Goal: Transaction & Acquisition: Purchase product/service

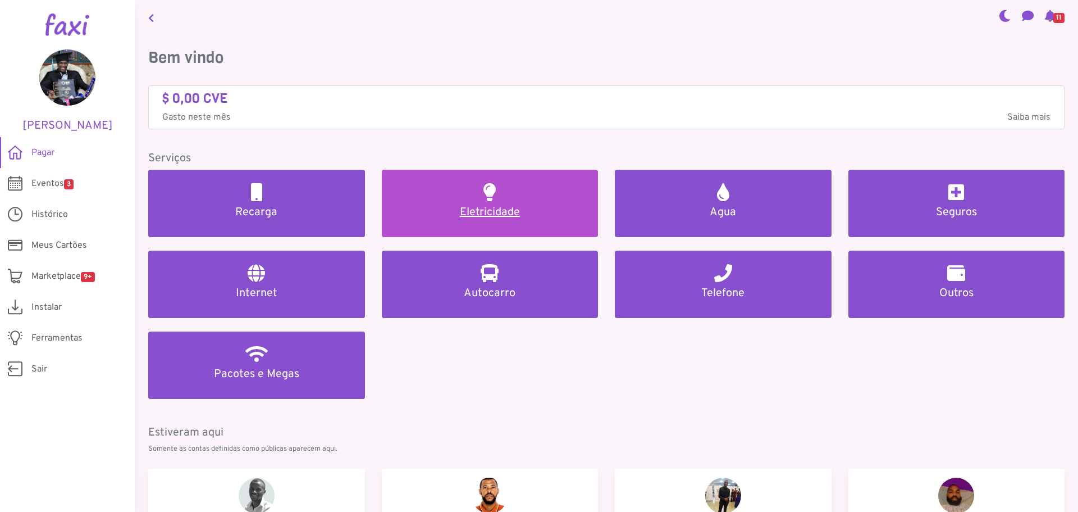
click at [538, 204] on link "Eletricidade" at bounding box center [490, 203] width 217 height 67
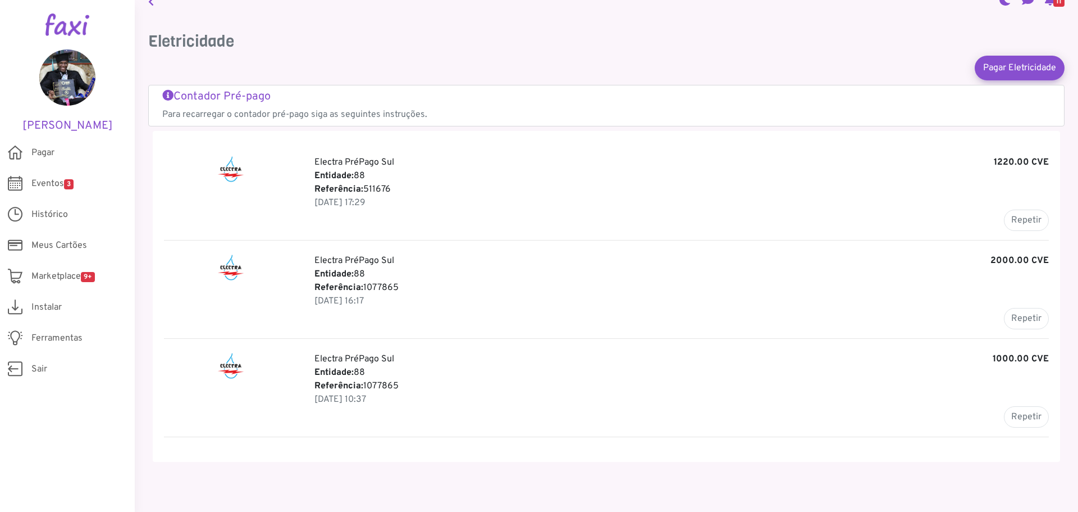
scroll to position [25, 0]
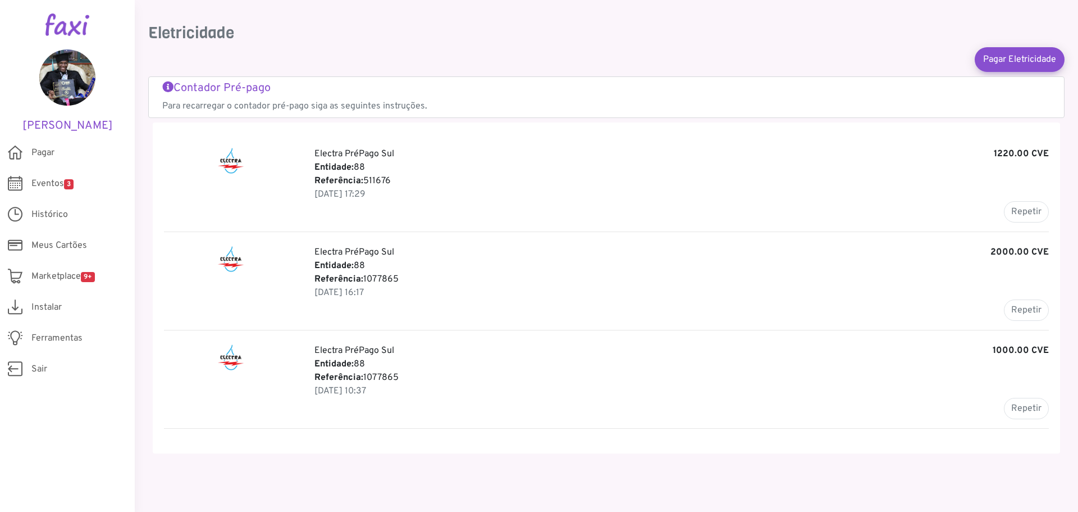
click at [222, 89] on h5 "Contador Pré-pago" at bounding box center [606, 87] width 889 height 13
click at [996, 63] on link "Pagar Eletricidade" at bounding box center [1020, 58] width 99 height 27
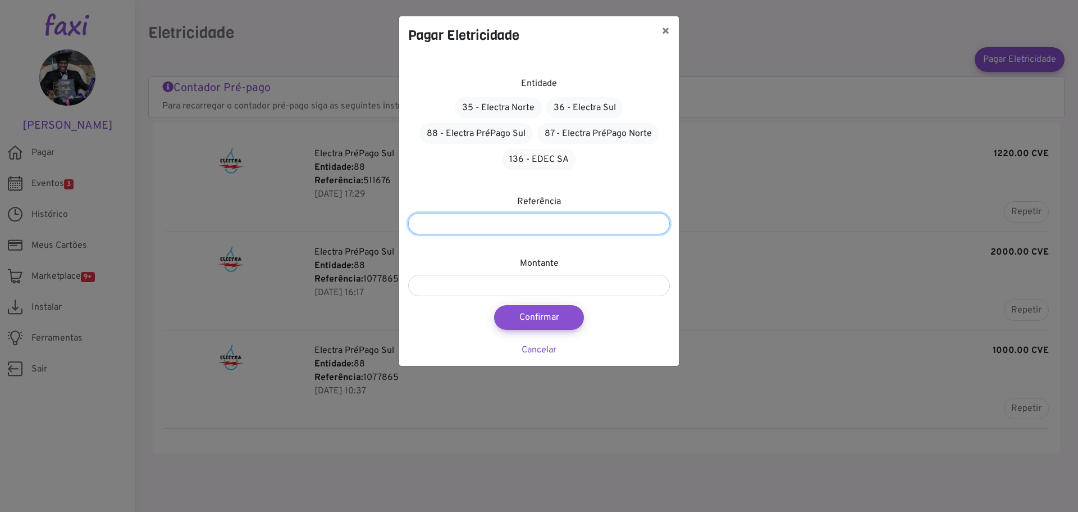
click at [506, 229] on input "number" at bounding box center [539, 223] width 262 height 21
paste input "*******"
type input "*******"
click at [502, 136] on link "88 - Electra PréPago Sul" at bounding box center [476, 133] width 113 height 21
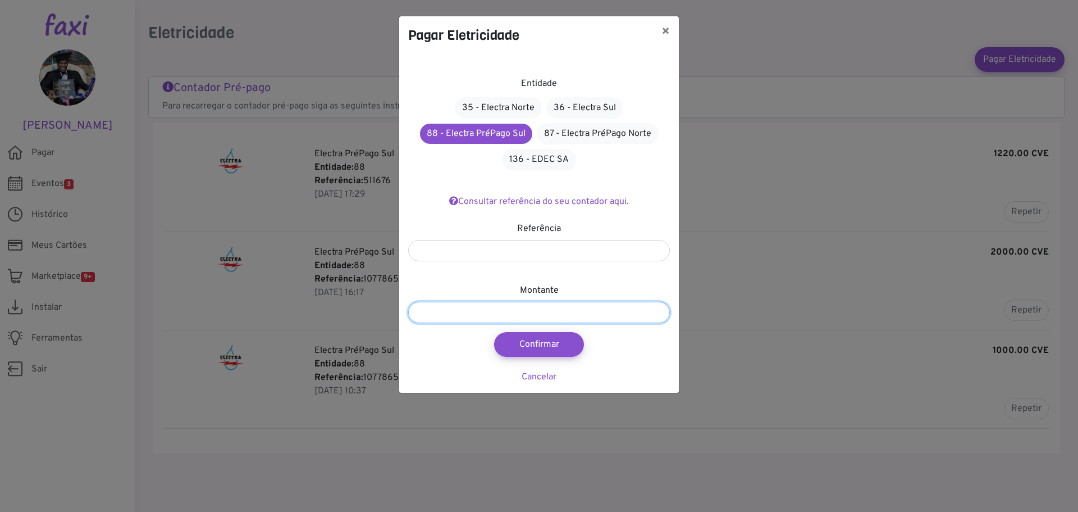
click at [479, 312] on input "number" at bounding box center [539, 312] width 262 height 21
type input "****"
click at [540, 349] on button "Confirmar" at bounding box center [539, 344] width 99 height 27
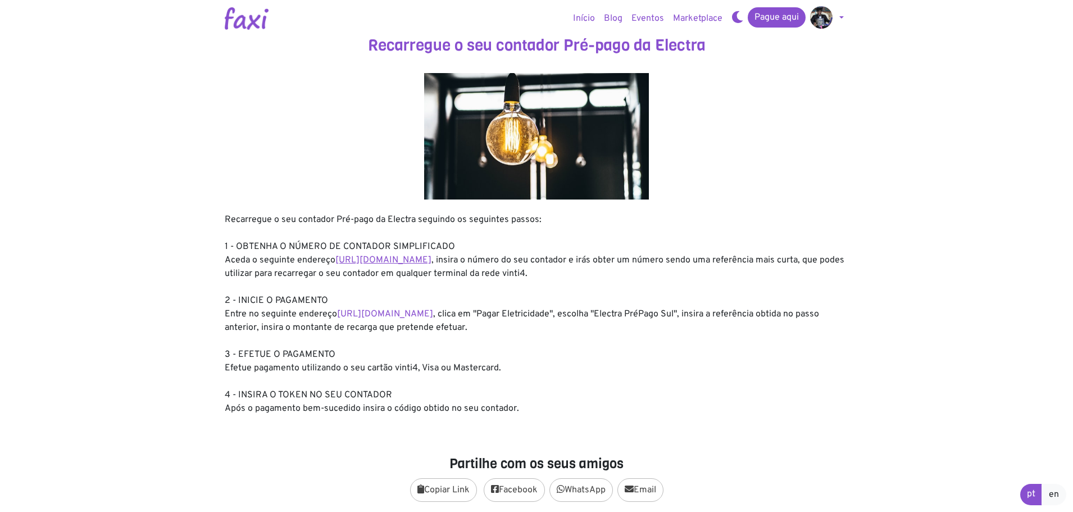
click at [396, 261] on link "[URL][DOMAIN_NAME]" at bounding box center [383, 259] width 96 height 11
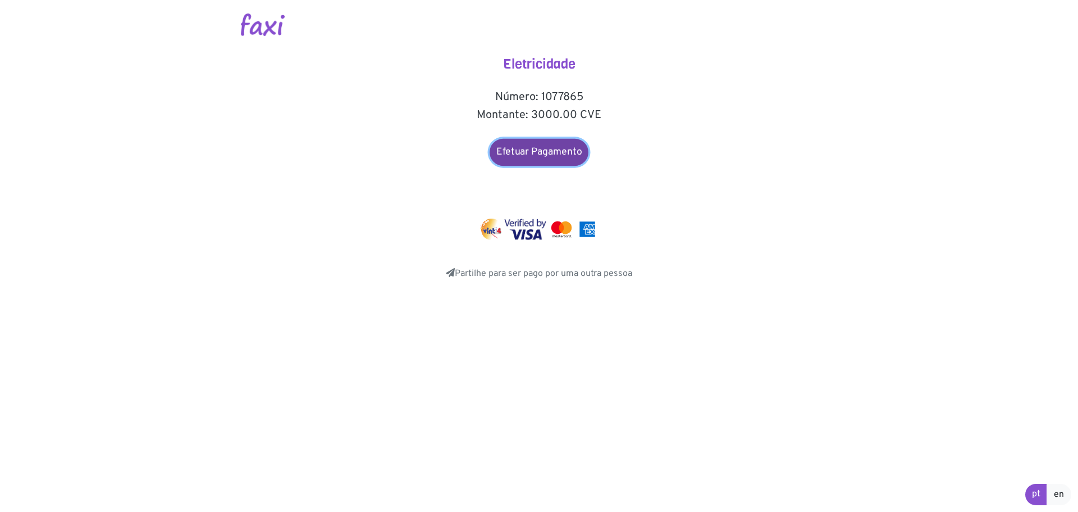
click at [541, 155] on link "Efetuar Pagamento" at bounding box center [539, 152] width 99 height 27
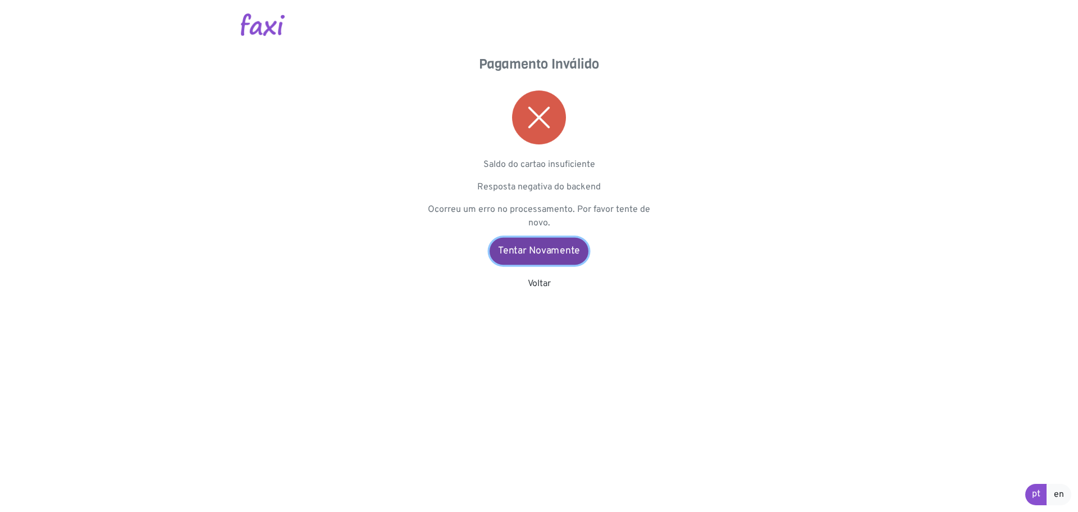
click at [534, 239] on link "Tentar Novamente" at bounding box center [539, 251] width 99 height 27
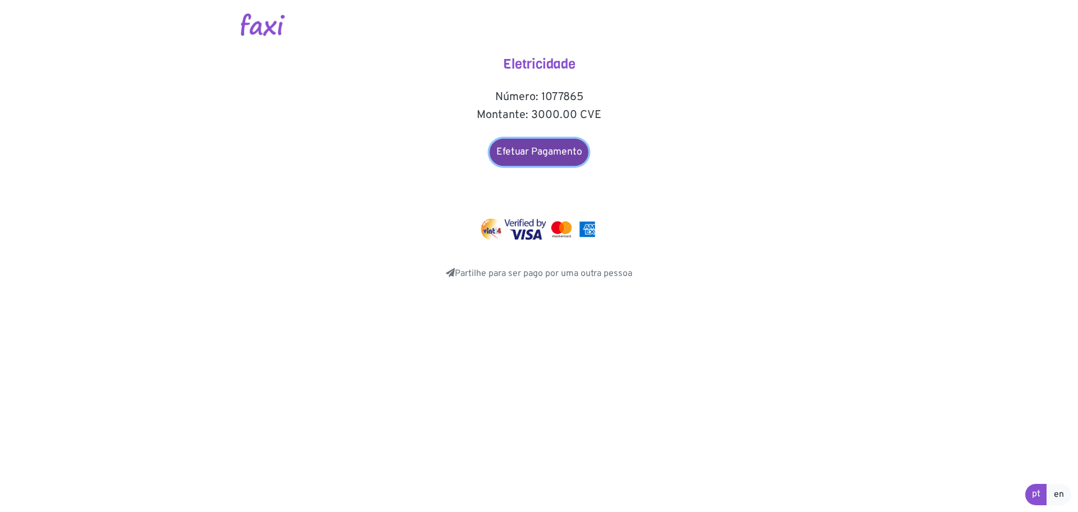
click at [528, 149] on link "Efetuar Pagamento" at bounding box center [539, 152] width 99 height 27
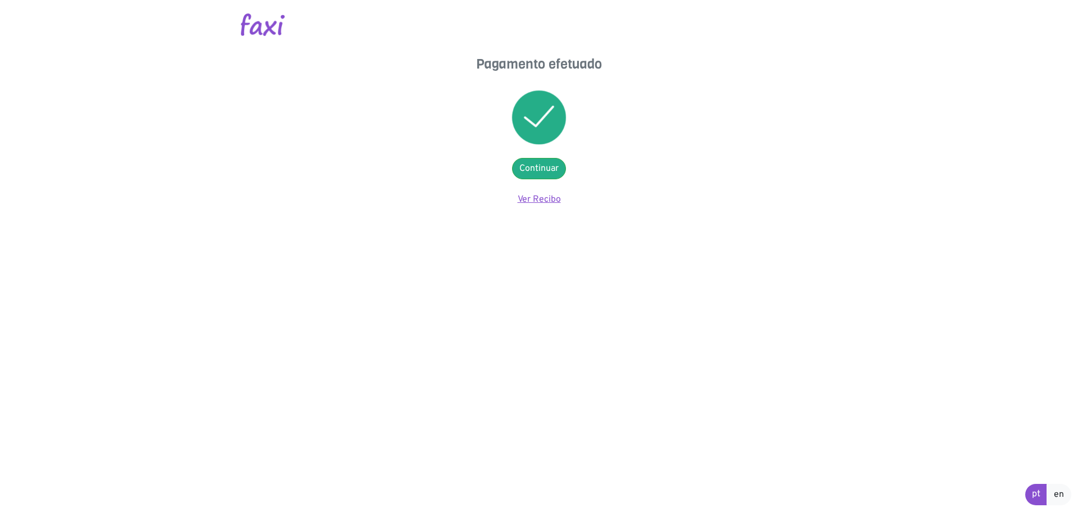
click at [524, 196] on link "Ver Recibo" at bounding box center [539, 199] width 43 height 11
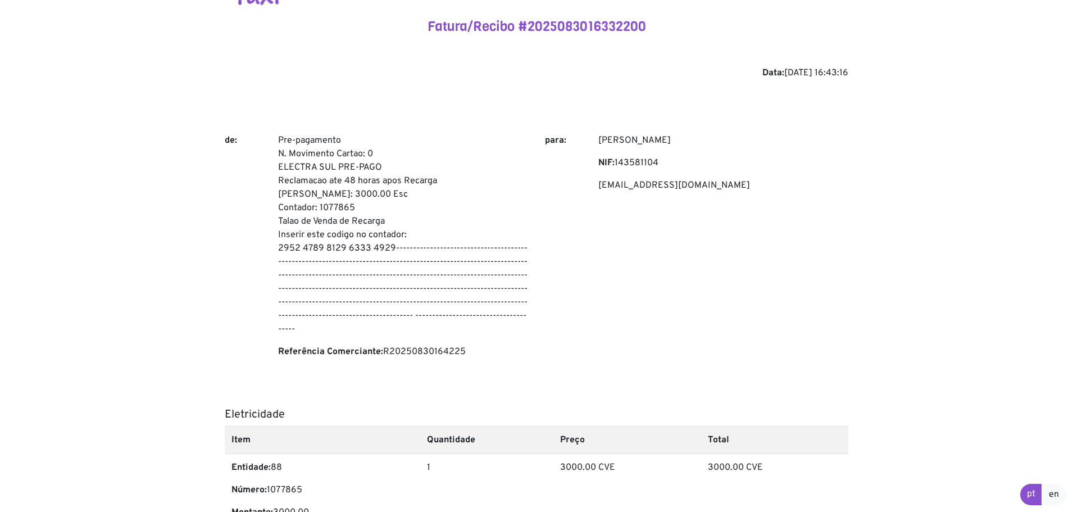
scroll to position [56, 0]
